Goal: Task Accomplishment & Management: Complete application form

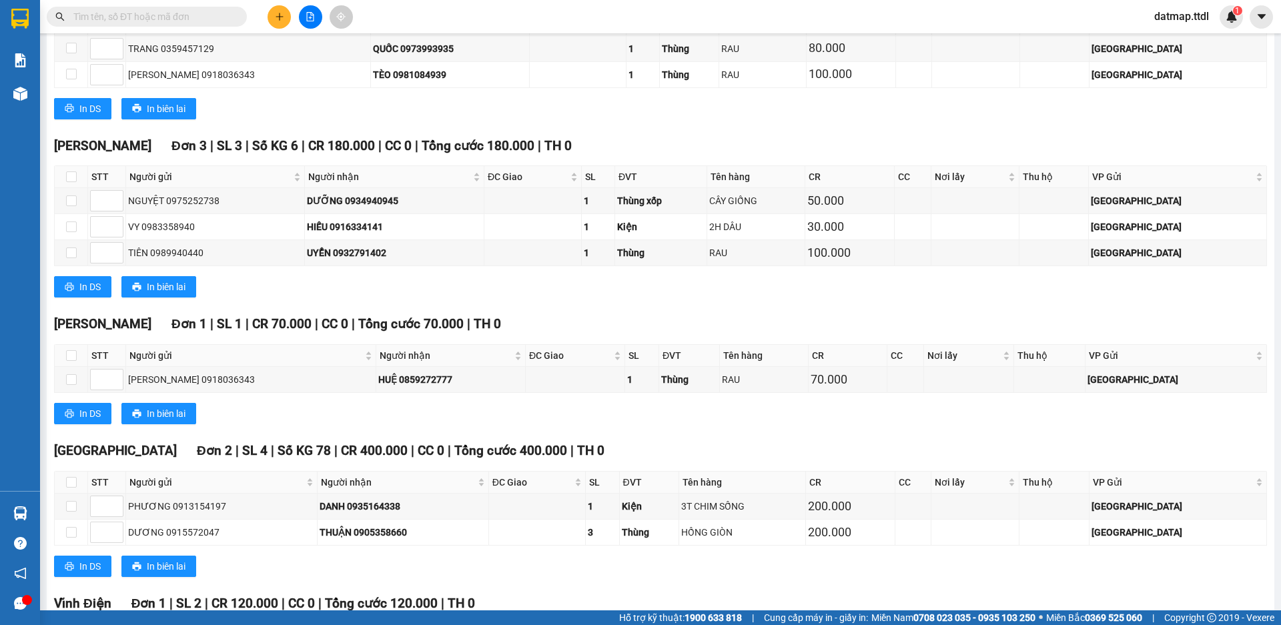
scroll to position [1848, 0]
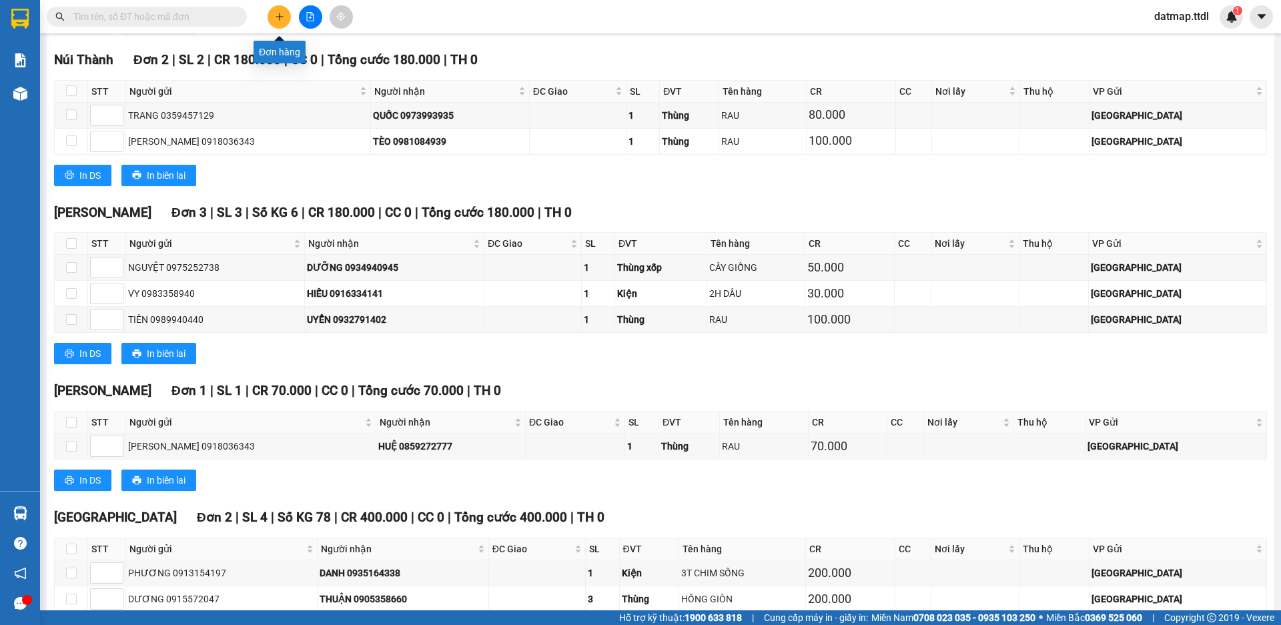
click at [281, 15] on icon "plus" at bounding box center [279, 16] width 9 height 9
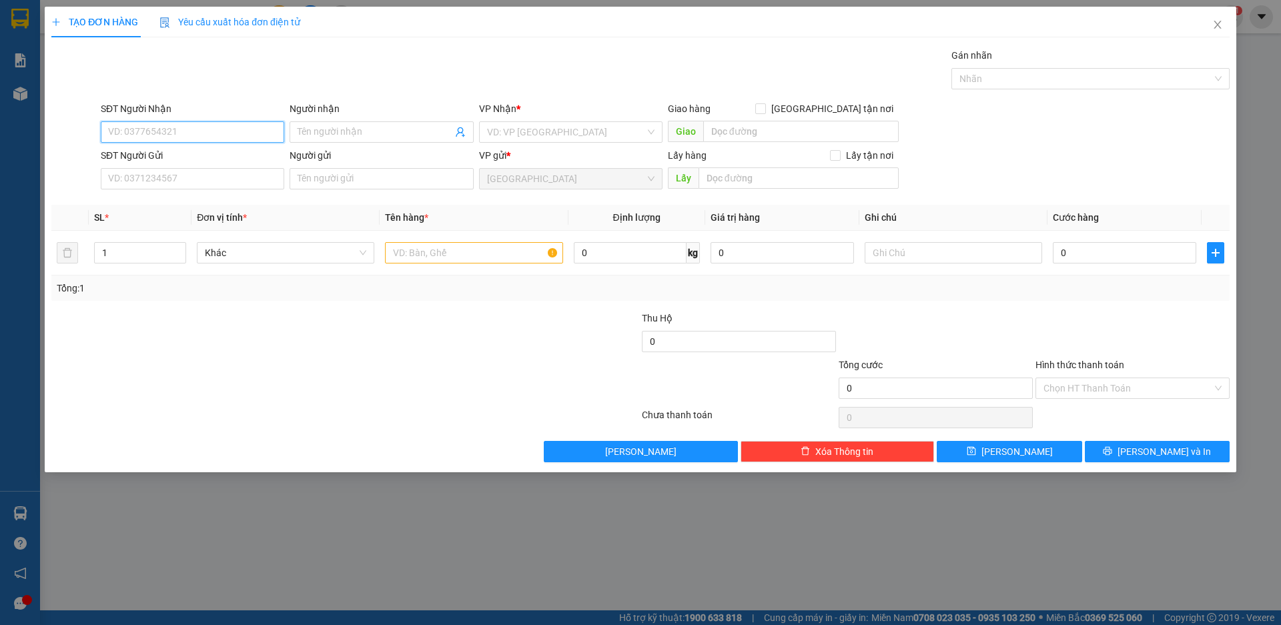
click at [199, 128] on input "SĐT Người Nhận" at bounding box center [192, 131] width 183 height 21
type input "0969022446"
click at [177, 152] on div "0969022446 - LONG" at bounding box center [192, 158] width 167 height 15
type input "LONG"
type input "0969022446"
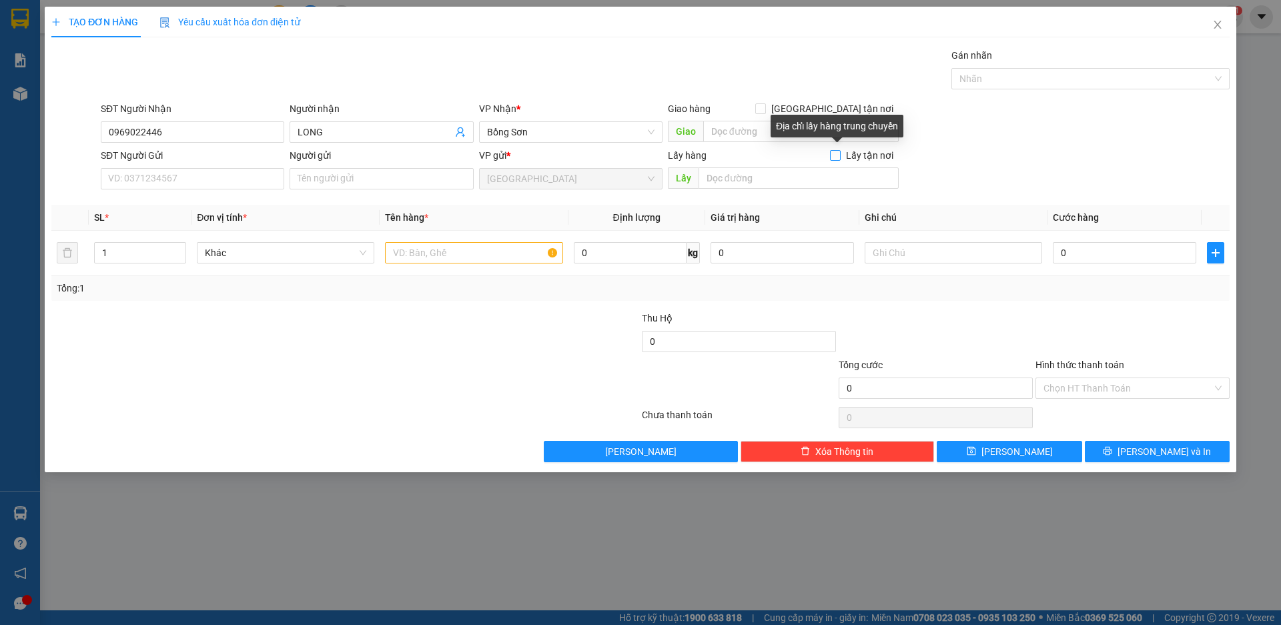
click at [836, 154] on input "Lấy tận nơi" at bounding box center [834, 154] width 9 height 9
checkbox input "true"
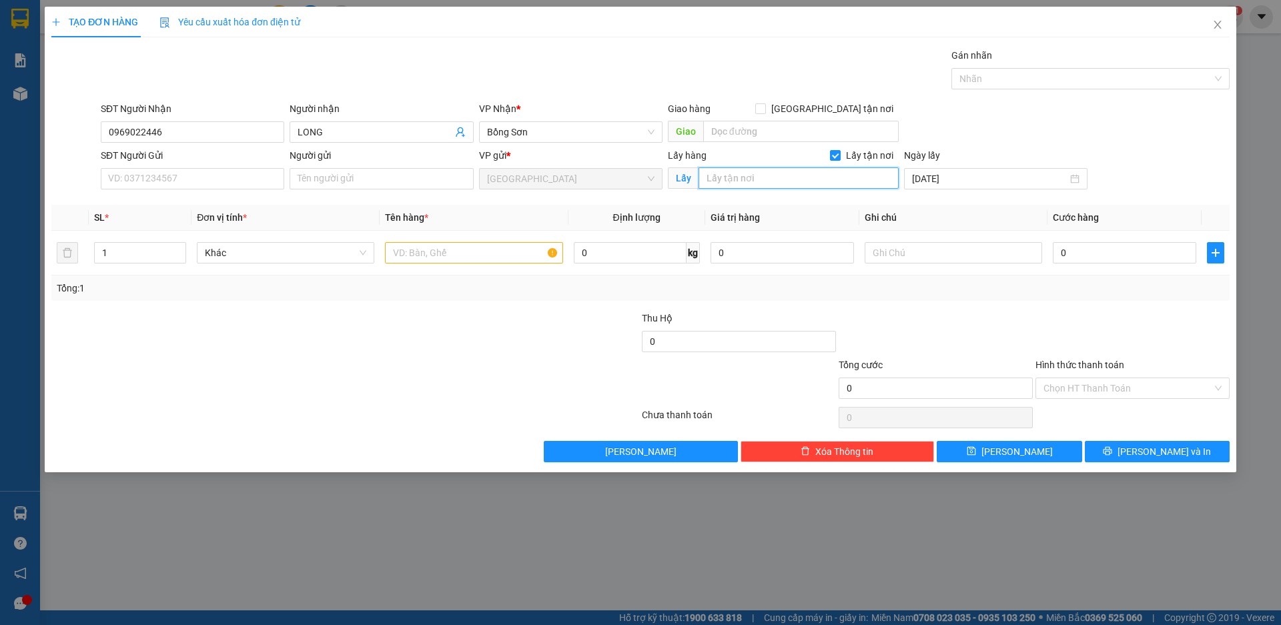
click at [741, 180] on input "text" at bounding box center [798, 177] width 200 height 21
type input "b"
type input "BỒNG SƠN"
click at [439, 254] on input "text" at bounding box center [473, 252] width 177 height 21
type input "THÙNG"
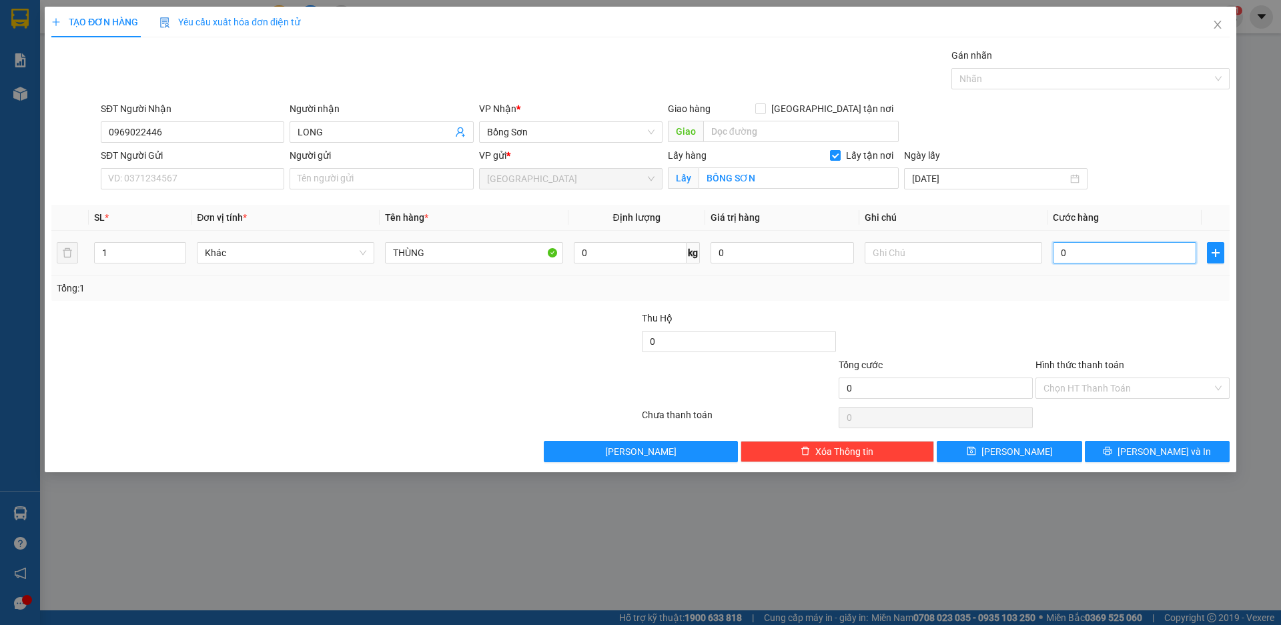
click at [1095, 255] on input "0" at bounding box center [1124, 252] width 143 height 21
type input "7"
type input "70"
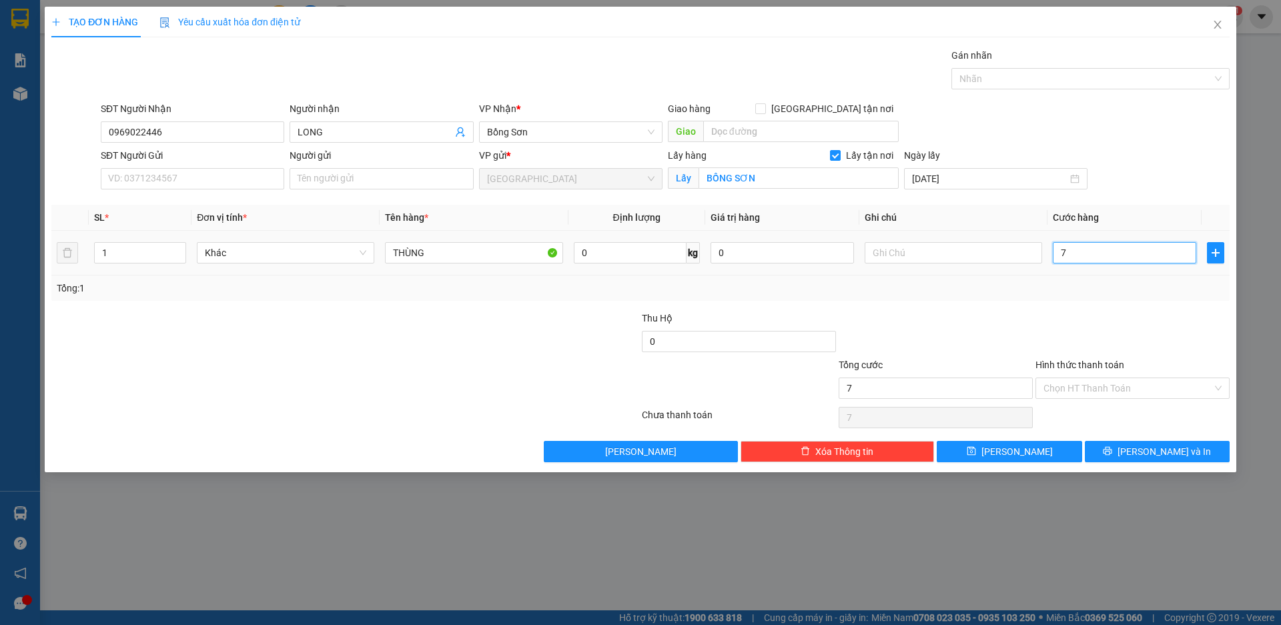
type input "70"
type input "700"
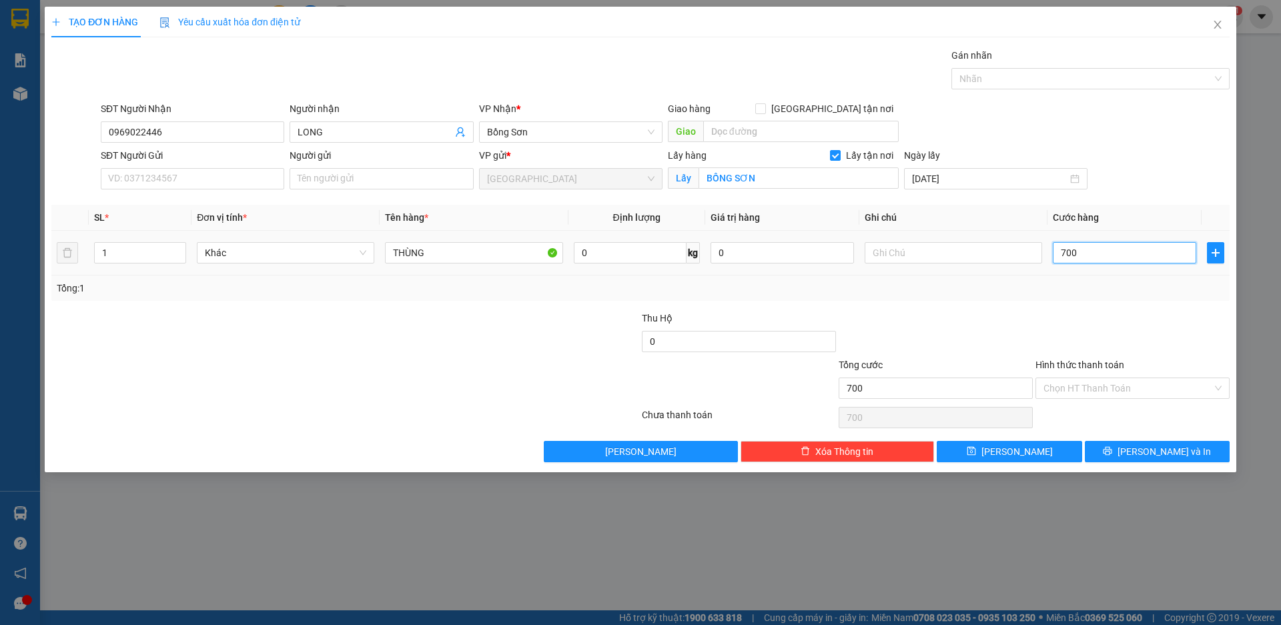
type input "7.000"
type input "70.000"
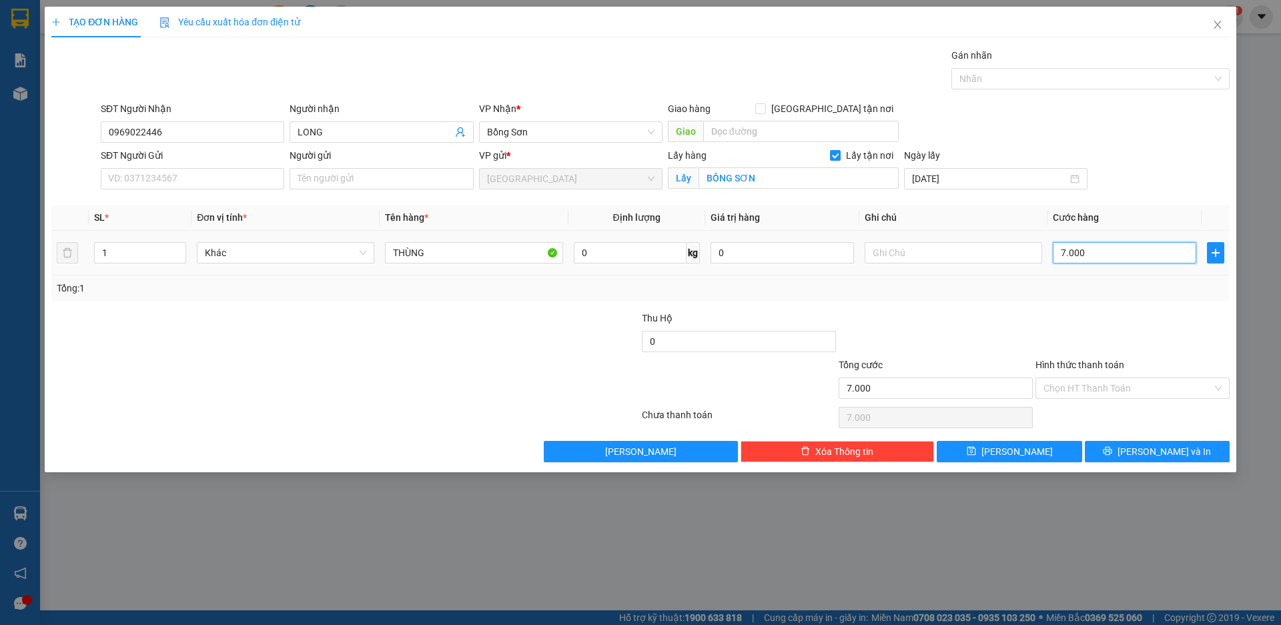
type input "70.000"
click at [1014, 454] on span "[PERSON_NAME]" at bounding box center [1016, 451] width 71 height 15
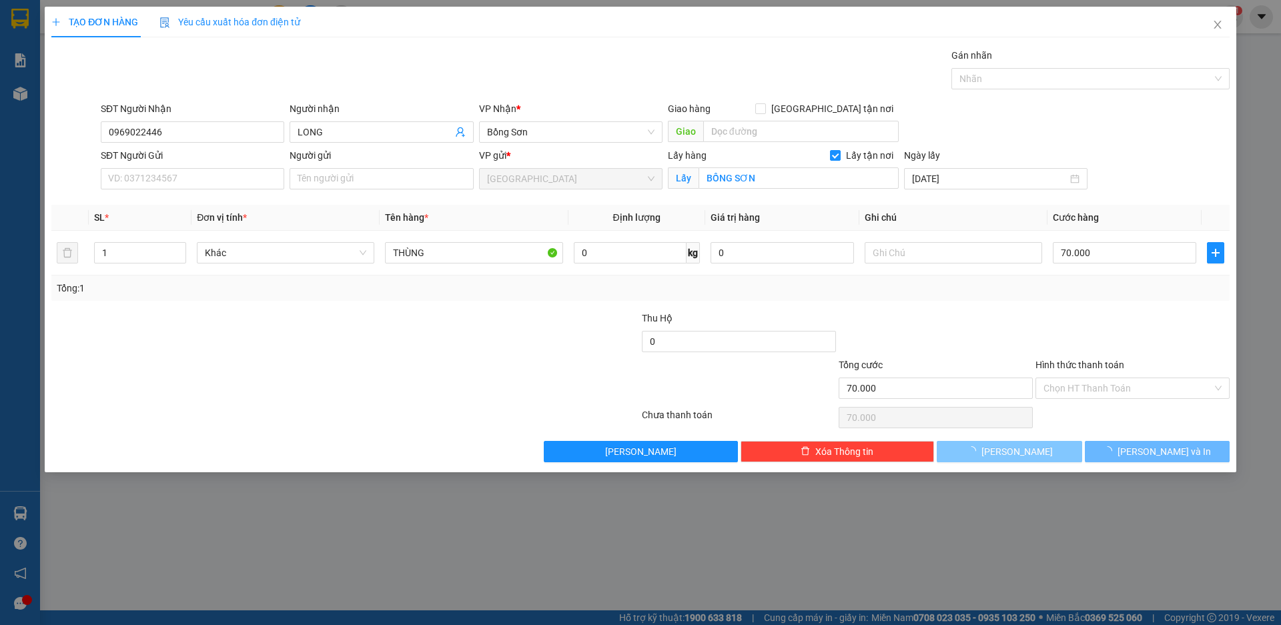
checkbox input "false"
type input "0"
